Goal: Find specific page/section

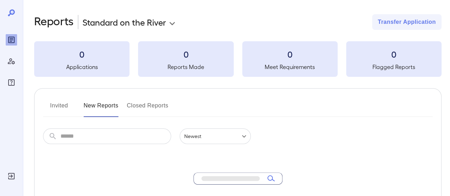
click at [11, 173] on icon "Log Out" at bounding box center [11, 176] width 6 height 6
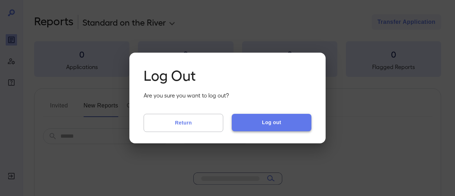
click at [285, 120] on button "Log out" at bounding box center [272, 122] width 80 height 17
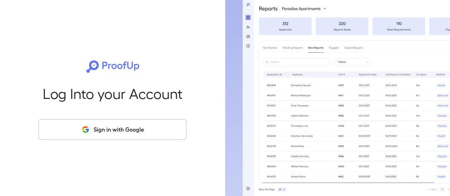
click at [114, 138] on button "Sign in with Google" at bounding box center [112, 129] width 148 height 21
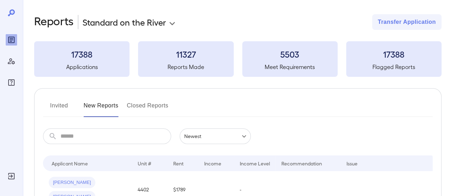
click at [95, 137] on input "text" at bounding box center [115, 136] width 111 height 16
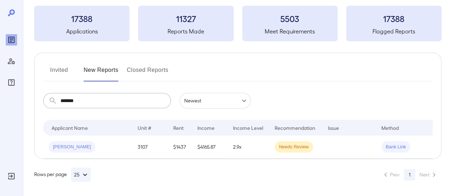
scroll to position [41, 0]
type input "******"
click at [63, 144] on span "Lauren M..." at bounding box center [72, 147] width 47 height 7
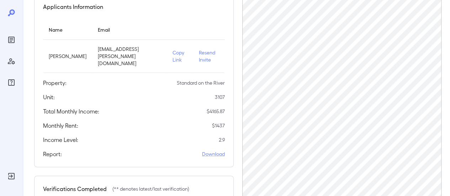
scroll to position [71, 0]
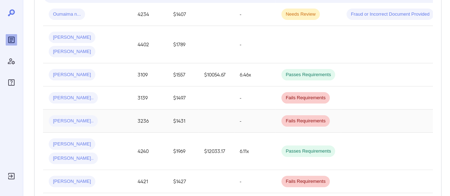
scroll to position [218, 0]
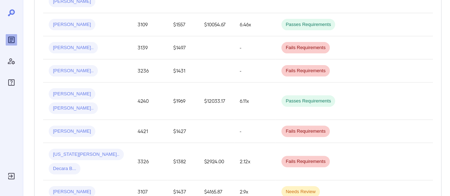
click at [106, 186] on div "Lauren M..." at bounding box center [87, 191] width 77 height 11
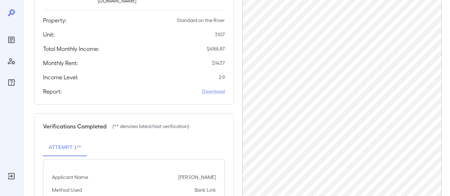
scroll to position [174, 0]
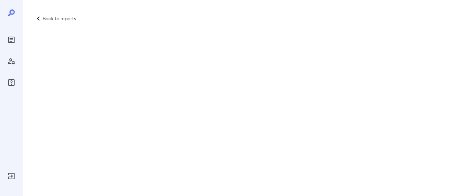
click at [38, 17] on icon at bounding box center [38, 18] width 9 height 9
click at [58, 20] on p "Back to reports" at bounding box center [59, 18] width 33 height 7
click at [9, 12] on icon at bounding box center [11, 13] width 9 height 9
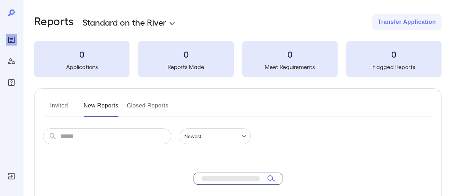
click at [13, 177] on icon "Log Out" at bounding box center [11, 176] width 9 height 9
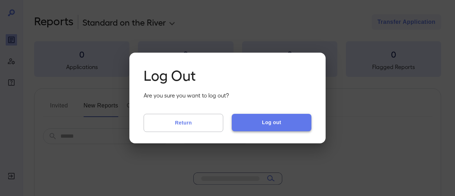
click at [280, 119] on button "Log out" at bounding box center [272, 122] width 80 height 17
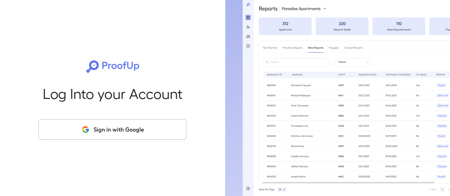
click at [112, 130] on button "Sign in with Google" at bounding box center [112, 129] width 148 height 21
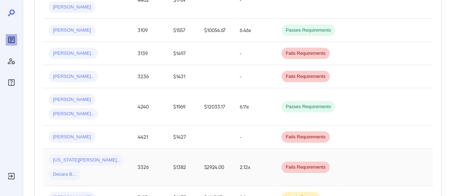
scroll to position [213, 0]
click at [335, 185] on td "Needs Review" at bounding box center [307, 196] width 65 height 23
